Goal: Check status: Check status

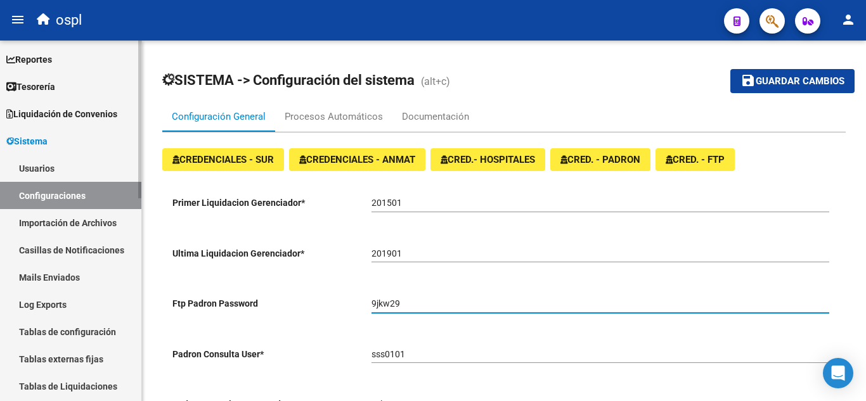
scroll to position [28, 0]
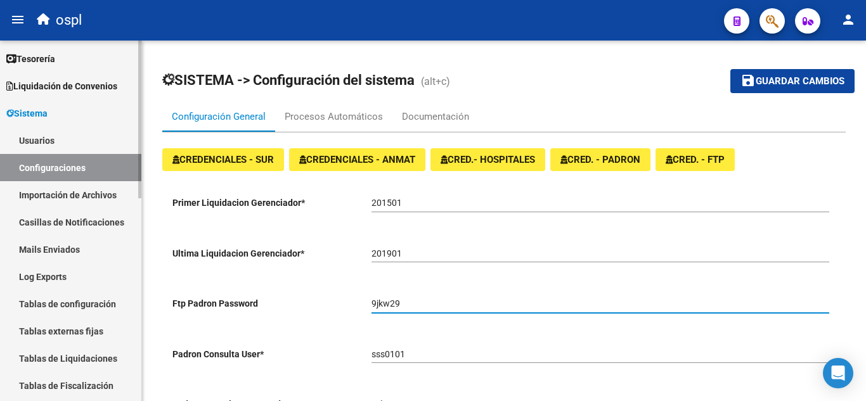
click at [58, 115] on link "Sistema" at bounding box center [70, 112] width 141 height 27
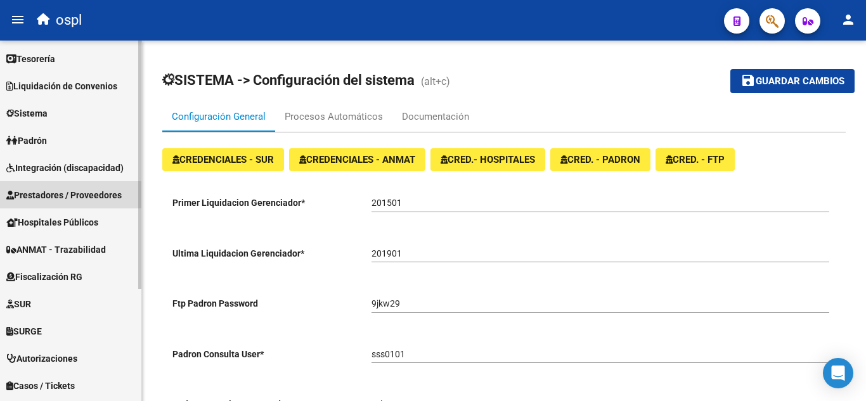
click at [68, 189] on span "Prestadores / Proveedores" at bounding box center [63, 195] width 115 height 14
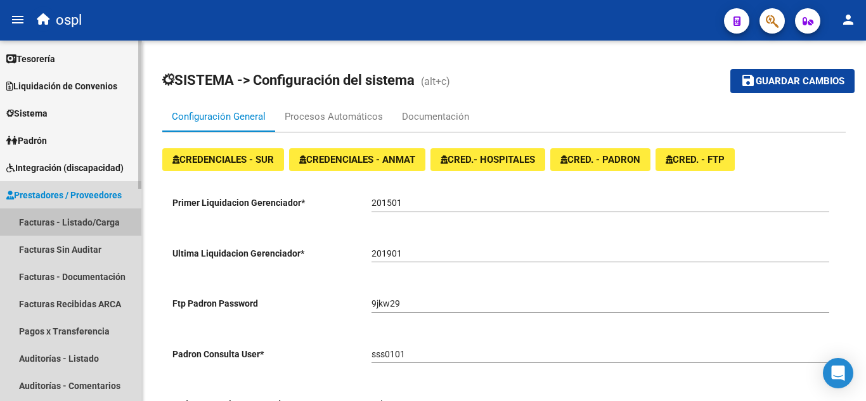
click at [105, 220] on link "Facturas - Listado/Carga" at bounding box center [70, 221] width 141 height 27
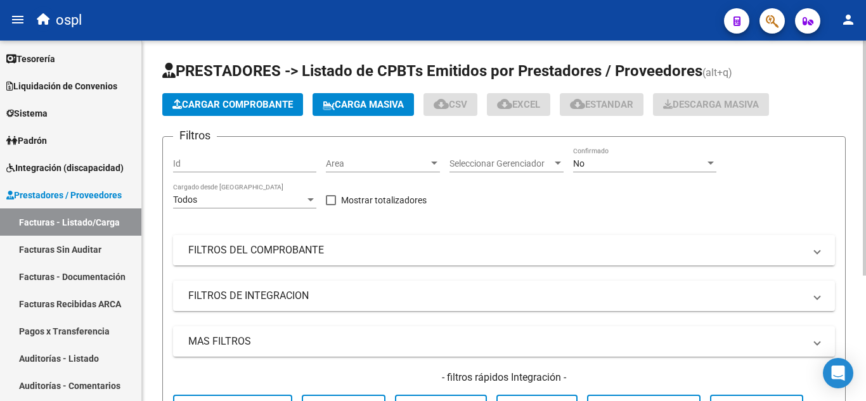
click at [316, 246] on mat-panel-title "FILTROS DEL COMPROBANTE" at bounding box center [496, 250] width 616 height 14
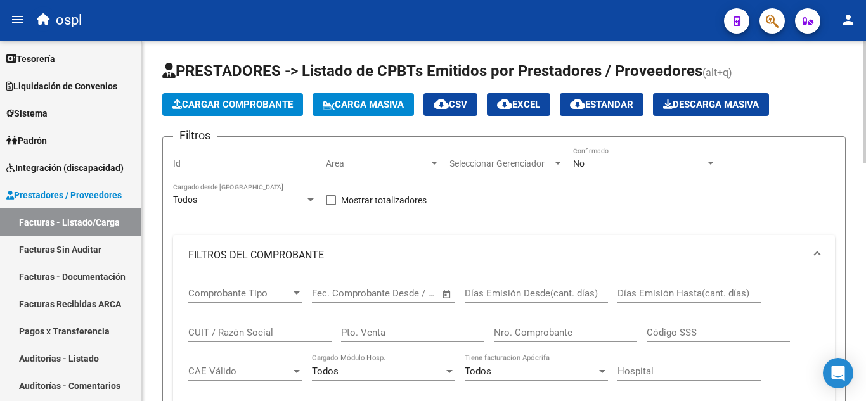
click at [256, 327] on input "CUIT / Razón Social" at bounding box center [259, 332] width 143 height 11
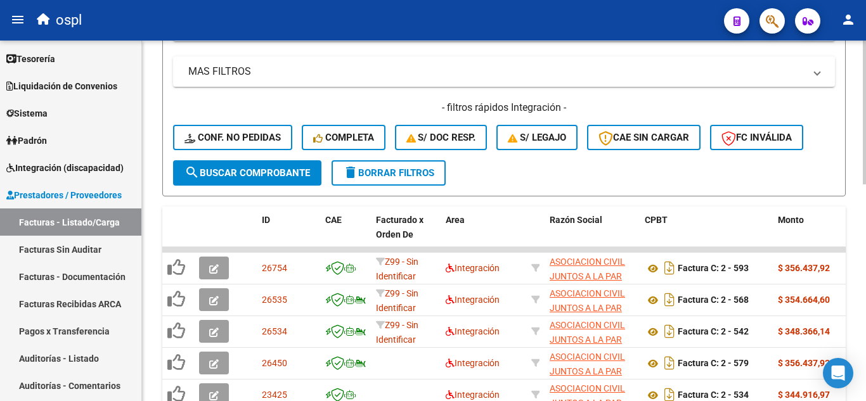
scroll to position [475, 0]
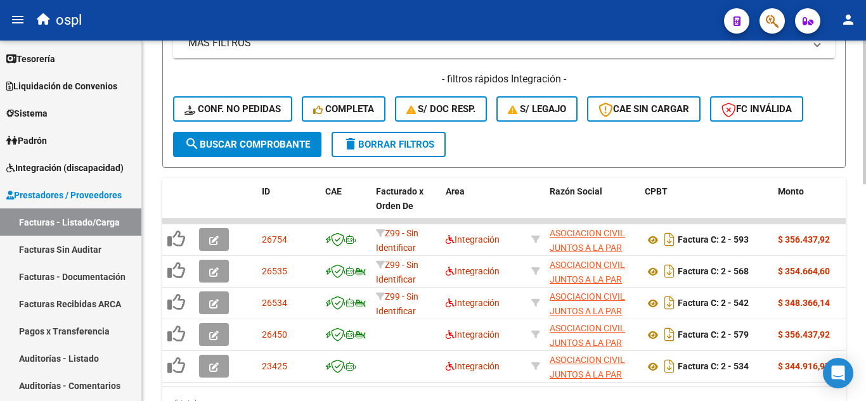
click at [865, 319] on div at bounding box center [863, 306] width 3 height 144
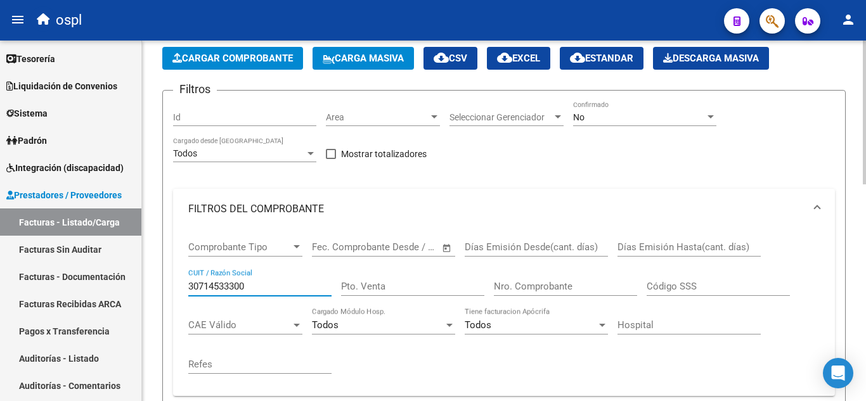
scroll to position [0, 0]
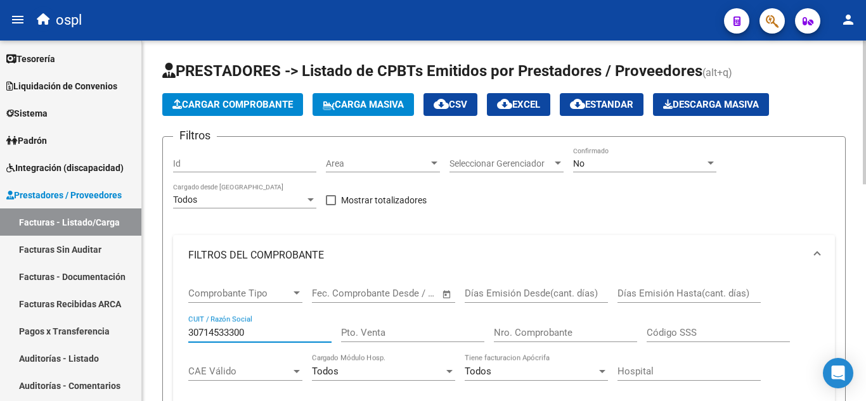
click at [842, 34] on div "menu ospl person Firma Express Reportes Tablero de Control Ingresos Percibidos …" at bounding box center [433, 200] width 866 height 401
click at [468, 158] on span "Seleccionar Gerenciador" at bounding box center [500, 163] width 103 height 11
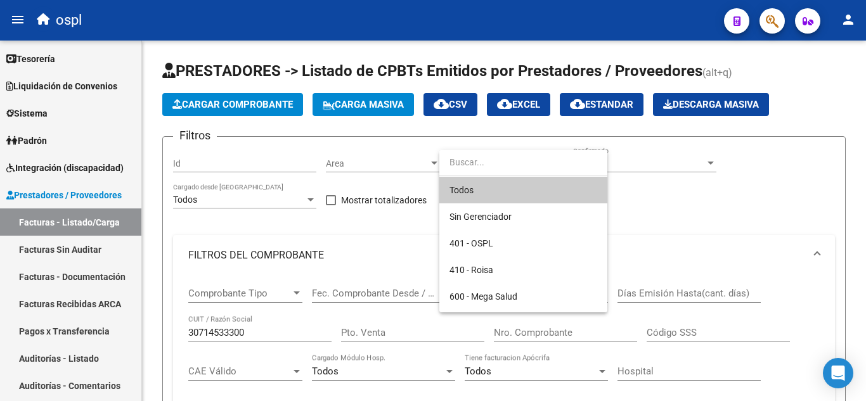
click at [651, 165] on div at bounding box center [433, 200] width 866 height 401
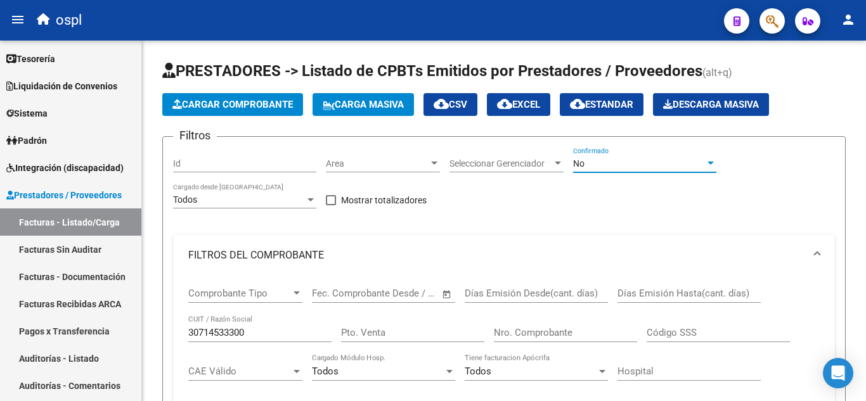
click at [651, 165] on div "No" at bounding box center [639, 163] width 132 height 11
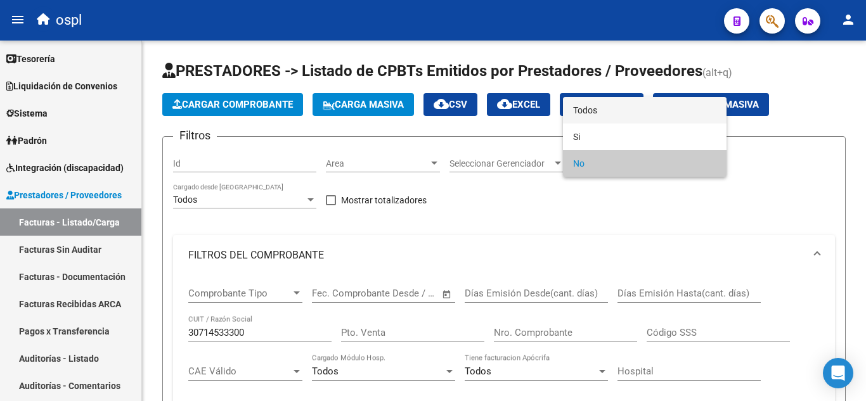
click at [608, 110] on span "Todos" at bounding box center [644, 110] width 143 height 27
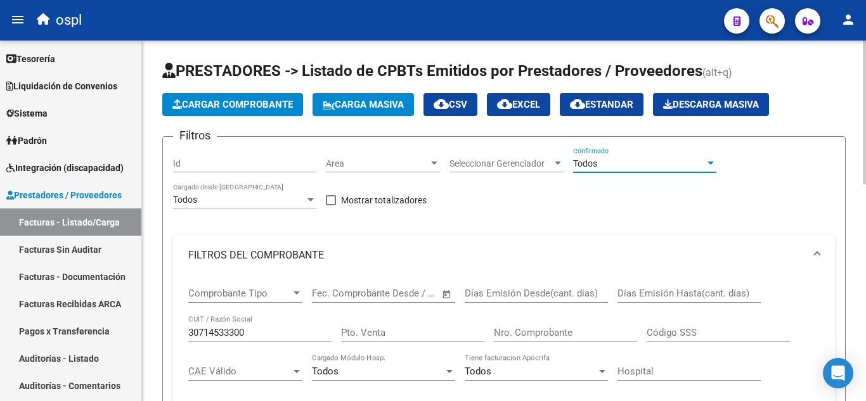
scroll to position [105, 0]
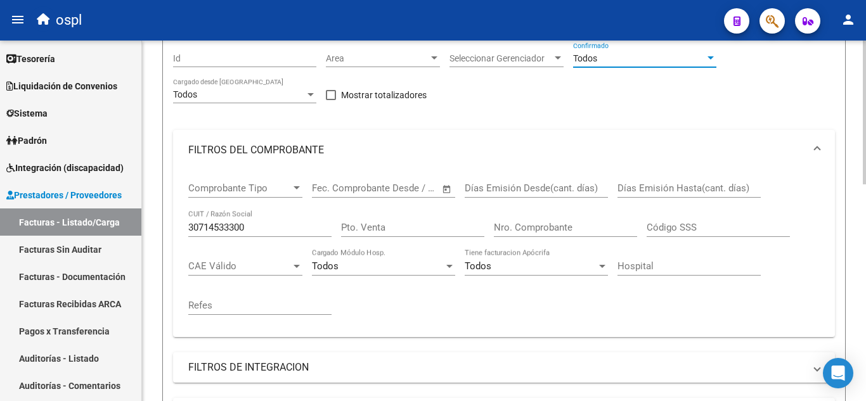
click at [865, 185] on div at bounding box center [863, 155] width 3 height 144
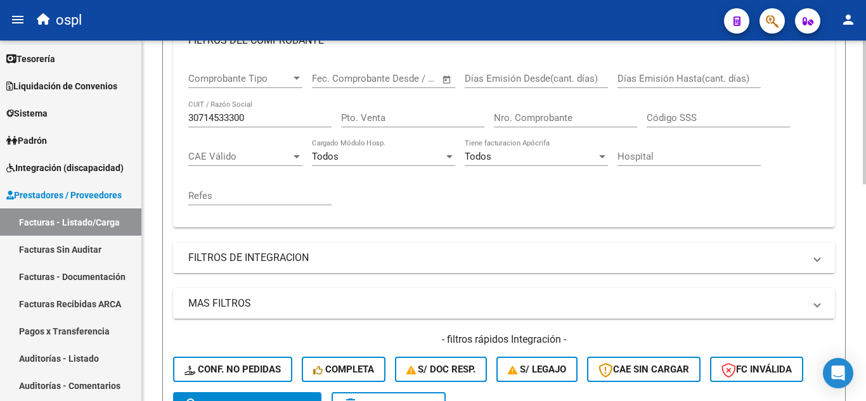
click at [865, 178] on div at bounding box center [863, 200] width 3 height 144
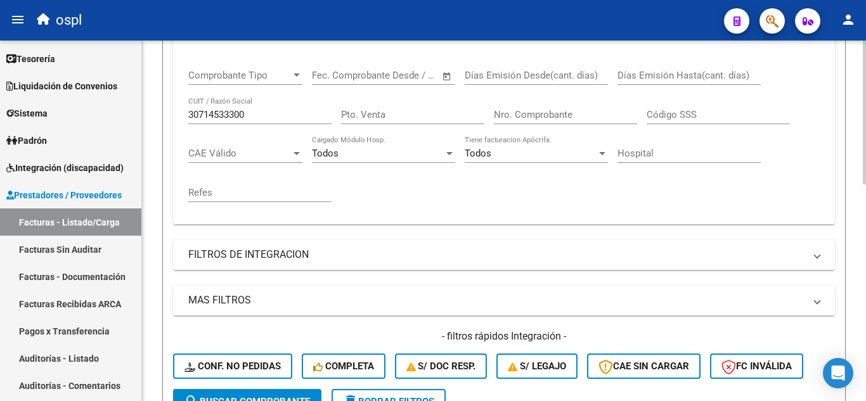
click at [271, 393] on button "search Buscar Comprobante" at bounding box center [247, 401] width 148 height 25
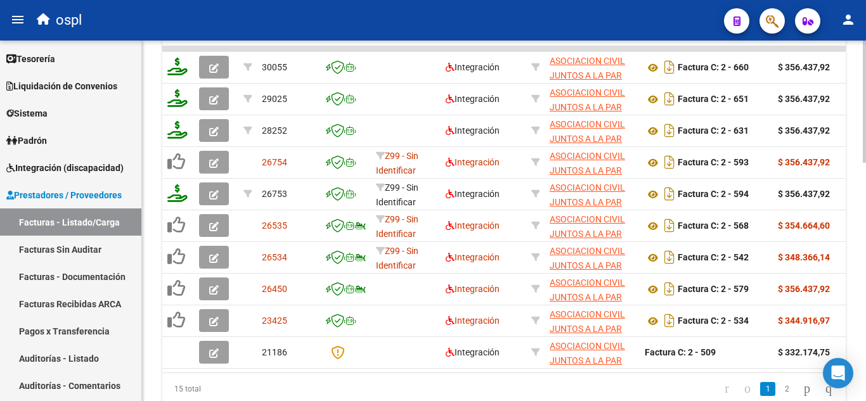
scroll to position [646, 0]
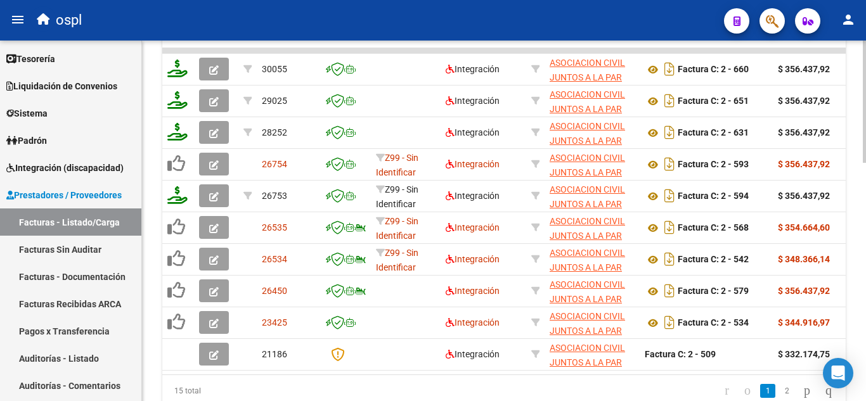
click at [864, 276] on div at bounding box center [863, 324] width 3 height 122
click at [779, 397] on link "2" at bounding box center [786, 391] width 15 height 14
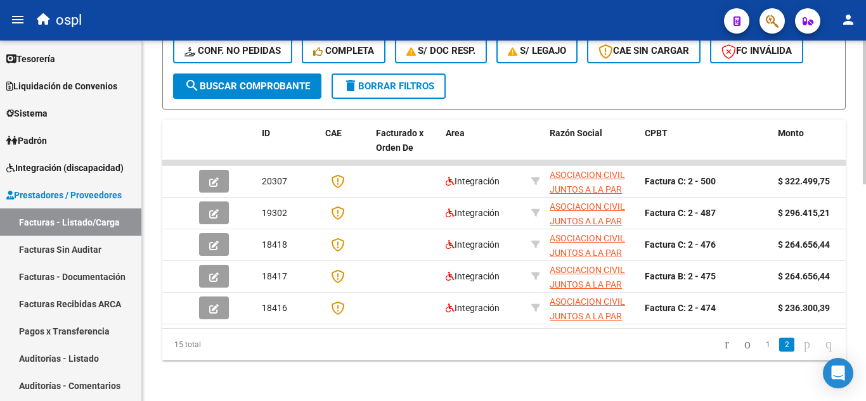
scroll to position [544, 0]
click at [760, 343] on link "1" at bounding box center [767, 345] width 15 height 14
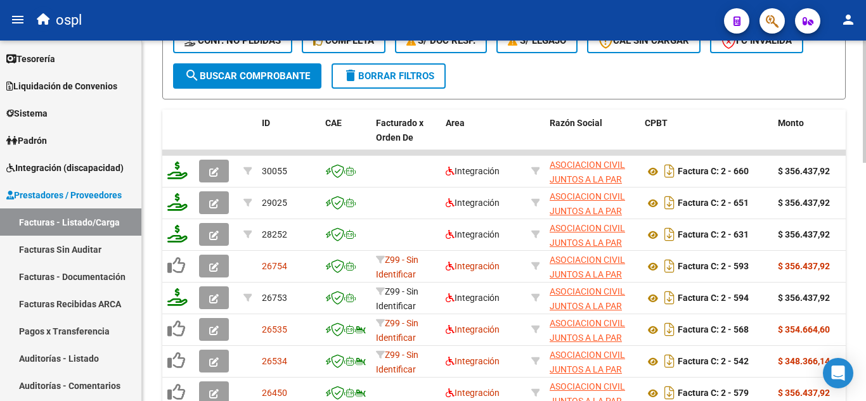
scroll to position [702, 0]
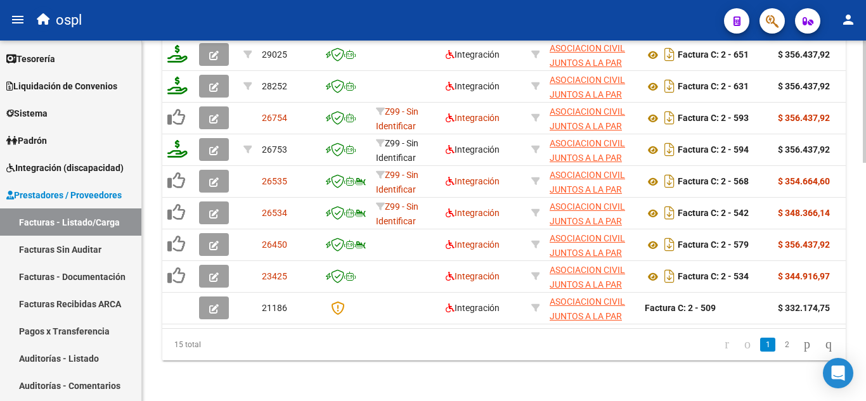
click at [865, 300] on div at bounding box center [863, 340] width 3 height 122
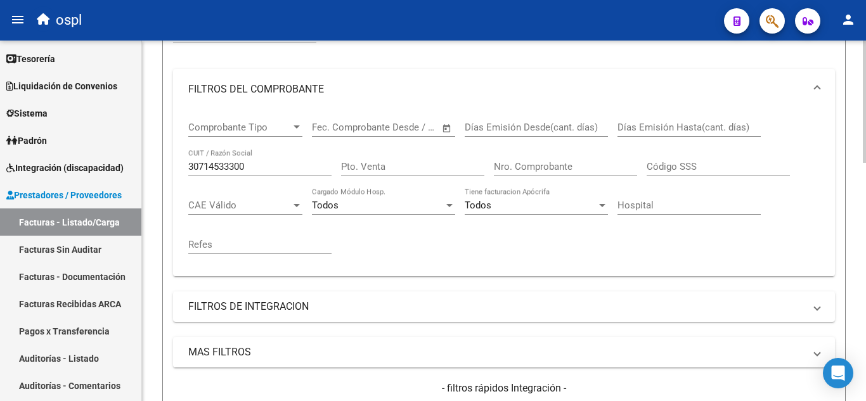
click at [865, 117] on div at bounding box center [863, 159] width 3 height 122
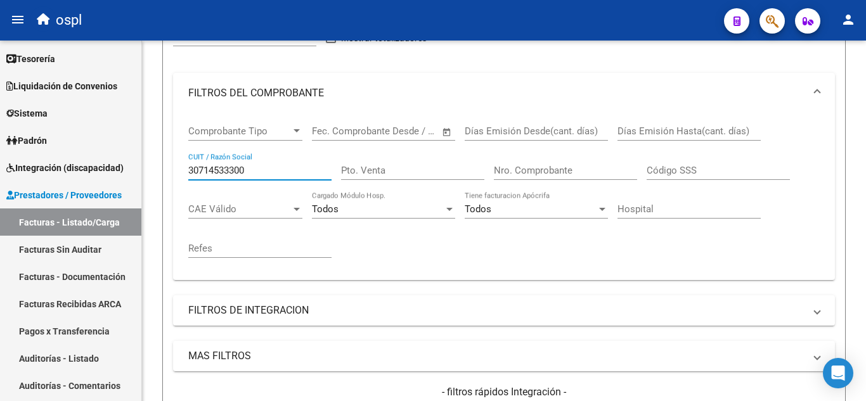
click at [280, 171] on input "30714533300" at bounding box center [259, 170] width 143 height 11
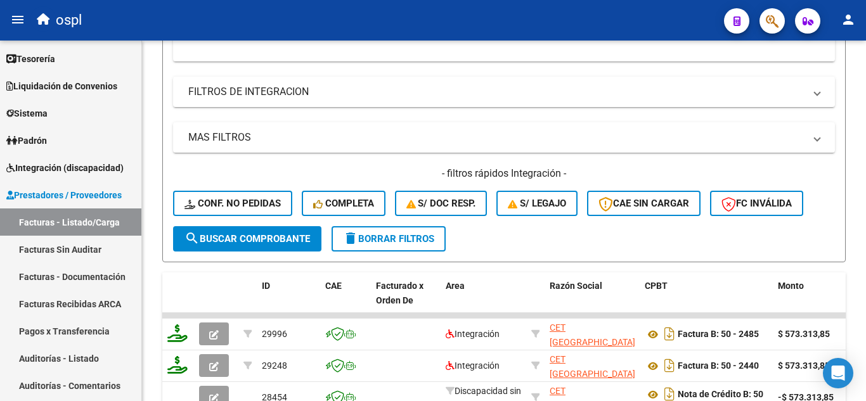
scroll to position [458, 0]
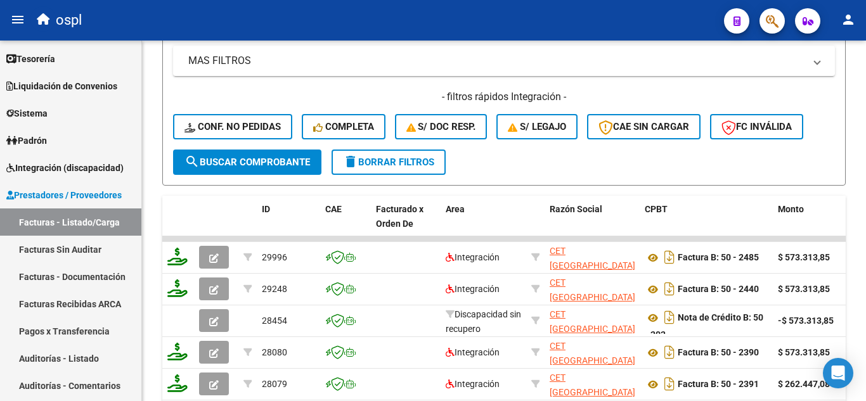
click at [865, 243] on div at bounding box center [863, 259] width 3 height 122
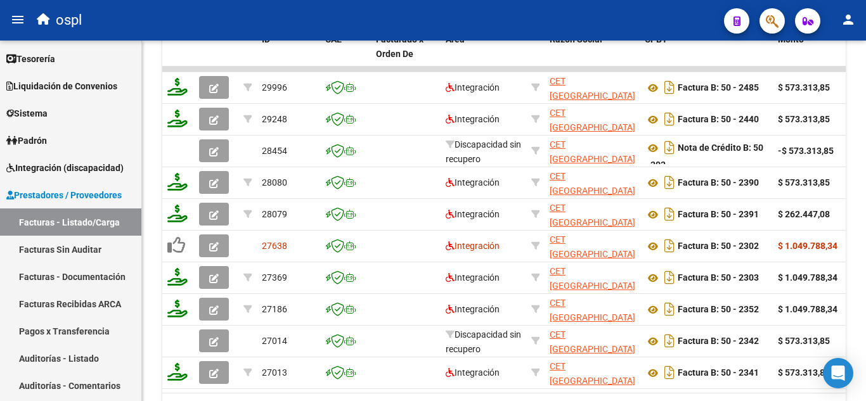
scroll to position [651, 0]
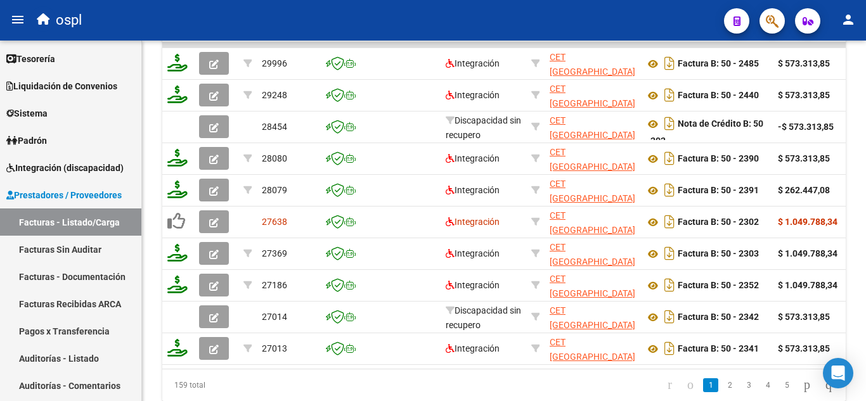
click at [865, 309] on div at bounding box center [863, 326] width 3 height 122
type input "30714796875"
click at [74, 172] on span "Integración (discapacidad)" at bounding box center [64, 168] width 117 height 14
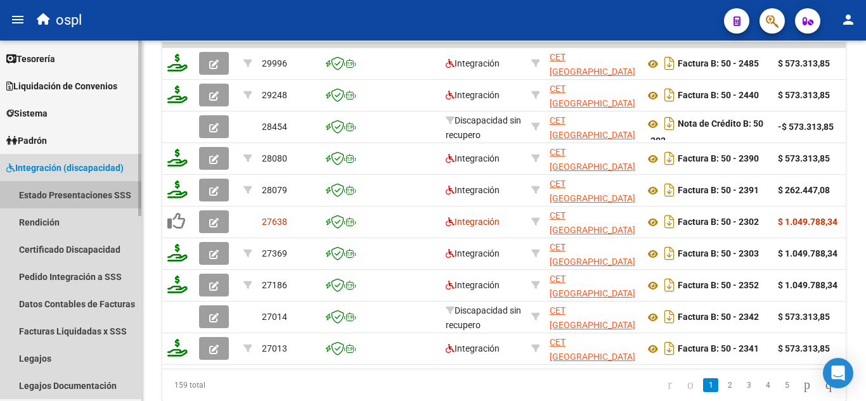
click at [70, 189] on link "Estado Presentaciones SSS" at bounding box center [70, 194] width 141 height 27
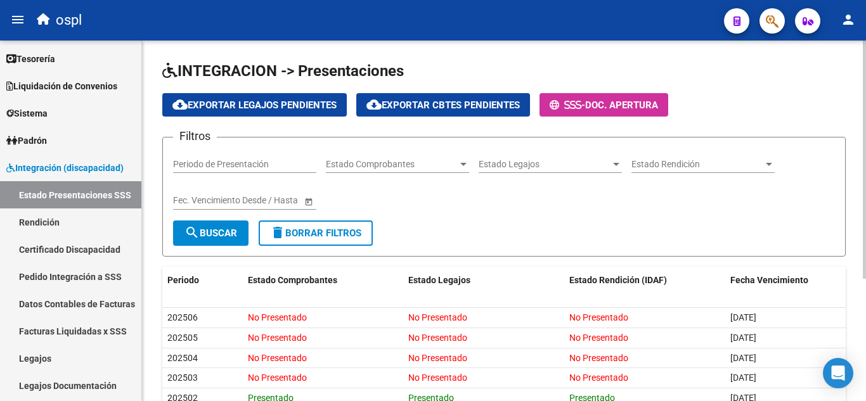
click at [853, 87] on div "INTEGRACION -> Presentaciones cloud_download Exportar Legajos Pendientes cloud_…" at bounding box center [505, 314] width 727 height 546
click at [585, 102] on span "-" at bounding box center [566, 104] width 35 height 11
